Goal: Navigation & Orientation: Find specific page/section

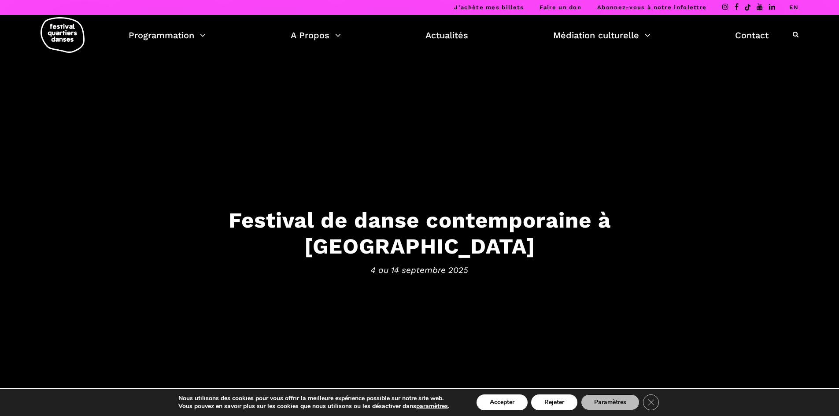
click at [794, 3] on li "EN" at bounding box center [793, 7] width 9 height 15
click at [795, 5] on link "EN" at bounding box center [793, 7] width 9 height 7
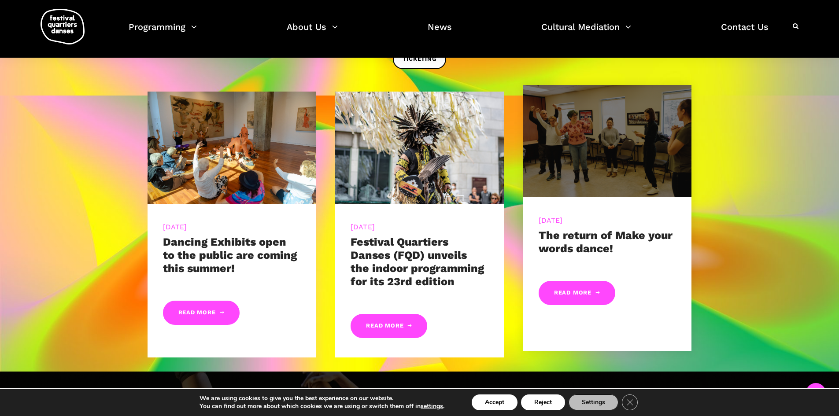
scroll to position [416, 0]
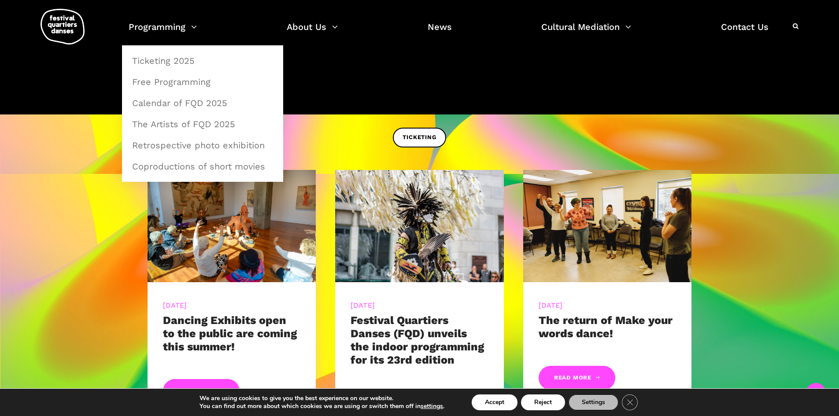
click at [198, 26] on ul "Programming Ticketing 2025 Free Programming Calendar of FQD 2025 The Artists of…" at bounding box center [449, 32] width 640 height 26
click at [191, 104] on link "Calendar of FQD 2025" at bounding box center [202, 103] width 151 height 20
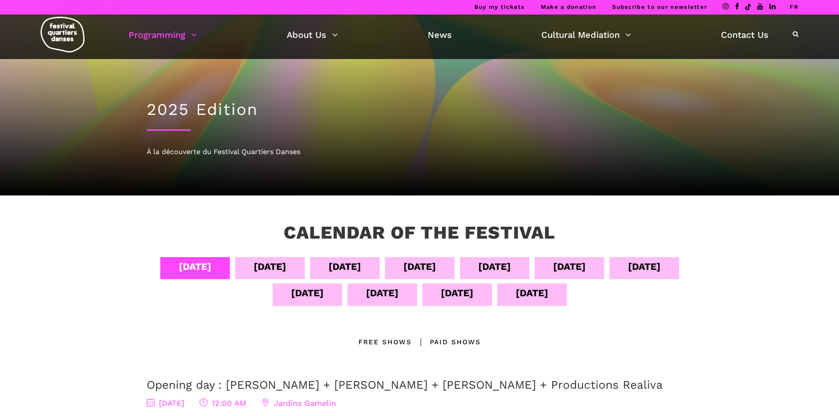
scroll to position [44, 0]
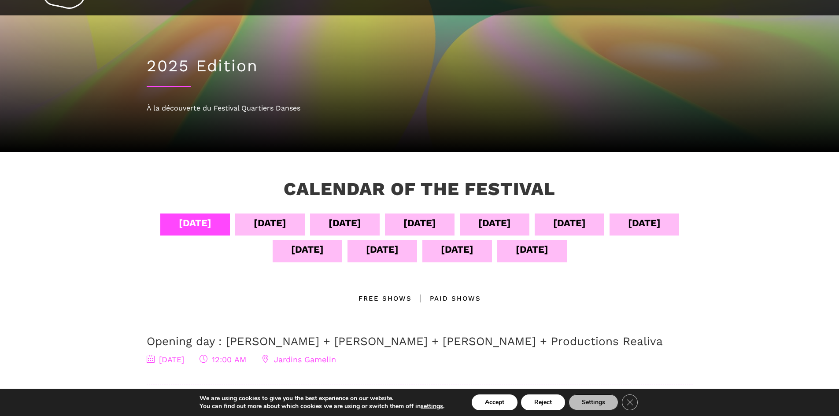
click at [383, 298] on div "Free Shows" at bounding box center [384, 298] width 53 height 11
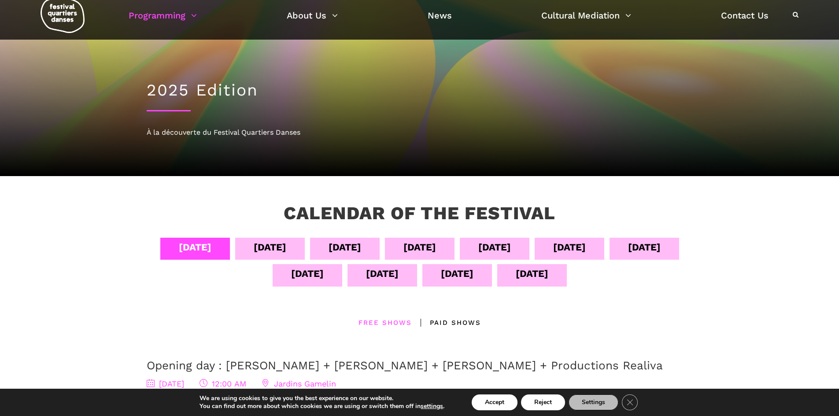
scroll to position [0, 0]
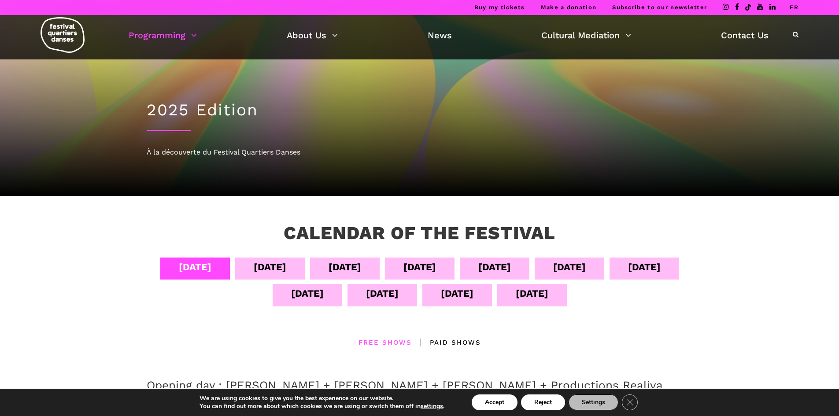
click at [59, 31] on img at bounding box center [63, 35] width 44 height 36
